Goal: Transaction & Acquisition: Purchase product/service

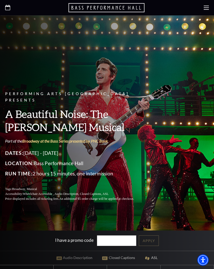
click at [190, 160] on div "Performing Arts Fort Worth Presents A Beautiful Noise: The Neil Diamond Musical…" at bounding box center [107, 123] width 214 height 167
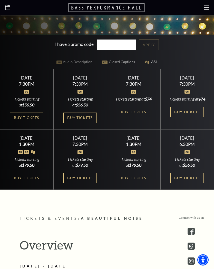
scroll to position [196, 0]
click at [85, 120] on link "Buy Tickets" at bounding box center [79, 118] width 33 height 11
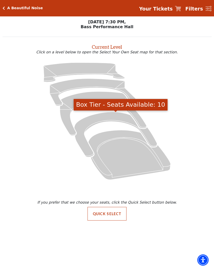
click at [109, 114] on icon "Box Tier - Seats Available: 10" at bounding box center [115, 134] width 83 height 45
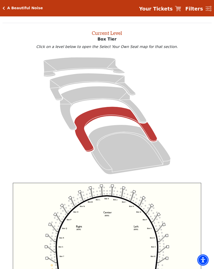
scroll to position [19, 0]
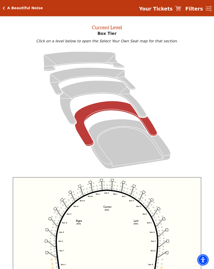
click at [193, 130] on icon at bounding box center [106, 110] width 197 height 124
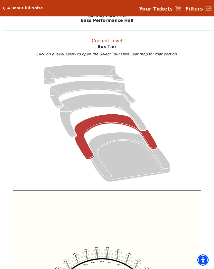
scroll to position [0, 0]
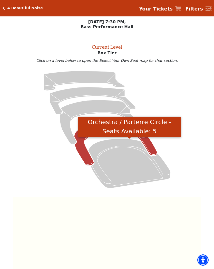
click at [120, 144] on icon "Orchestra / Parterre Circle - Seats Available: 5" at bounding box center [129, 164] width 82 height 50
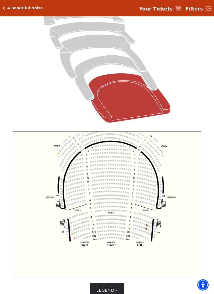
scroll to position [65, 0]
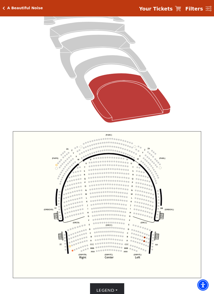
click at [121, 237] on circle at bounding box center [121, 237] width 2 height 2
click at [121, 245] on circle at bounding box center [120, 244] width 2 height 2
click at [120, 241] on circle at bounding box center [120, 241] width 2 height 2
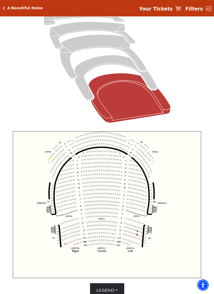
click at [116, 231] on circle at bounding box center [116, 230] width 2 height 2
click at [114, 231] on circle at bounding box center [114, 230] width 2 height 2
click at [122, 235] on icon "Left (ORPITL) Right (ORPITR) Center (ORPITC) ZZ AA YY BB ZA ZA (ORCL) (ORCR) (O…" at bounding box center [107, 204] width 188 height 147
click at [121, 241] on icon "Left (ORPITL) Right (ORPITR) Center (ORPITC) ZZ AA YY BB ZA ZA (ORCL) (ORCR) (O…" at bounding box center [107, 204] width 188 height 147
click at [121, 246] on icon "Left (ORPITL) Right (ORPITR) Center (ORPITC) ZZ AA YY BB ZA ZA (ORCL) (ORCR) (O…" at bounding box center [107, 204] width 188 height 147
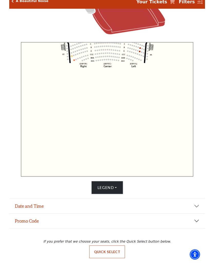
scroll to position [152, 0]
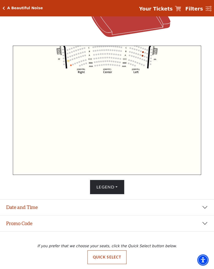
click at [107, 184] on button "Legend" at bounding box center [107, 187] width 35 height 14
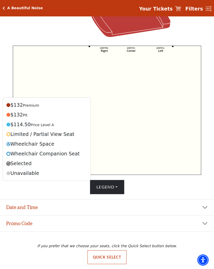
click at [203, 208] on button "Date and Time" at bounding box center [107, 208] width 214 height 16
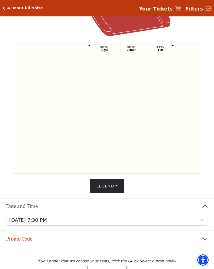
click at [207, 240] on button "Promo Code" at bounding box center [107, 239] width 214 height 16
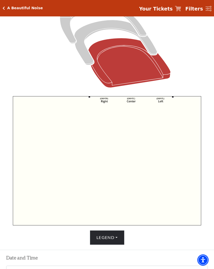
scroll to position [100, 0]
click at [165, 145] on icon "Left (ORPITL) Right (ORPITR) Center (ORPITC) ZZ AA YY BB ZA ZA (ORCL) (ORCR) (O…" at bounding box center [107, 160] width 188 height 129
click at [105, 233] on button "Legend" at bounding box center [107, 238] width 35 height 14
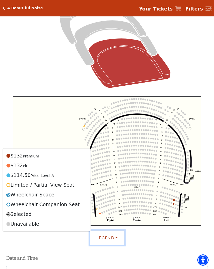
click at [149, 203] on circle at bounding box center [149, 203] width 2 height 2
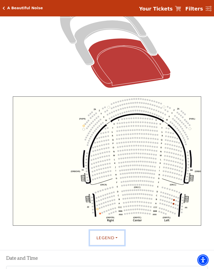
click at [152, 203] on circle at bounding box center [151, 203] width 2 height 2
click at [109, 238] on button "Legend" at bounding box center [107, 238] width 35 height 14
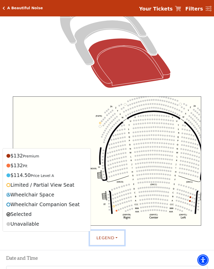
click at [139, 172] on circle at bounding box center [140, 171] width 2 height 2
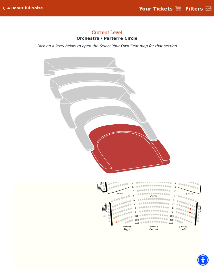
scroll to position [0, 0]
